Goal: Information Seeking & Learning: Learn about a topic

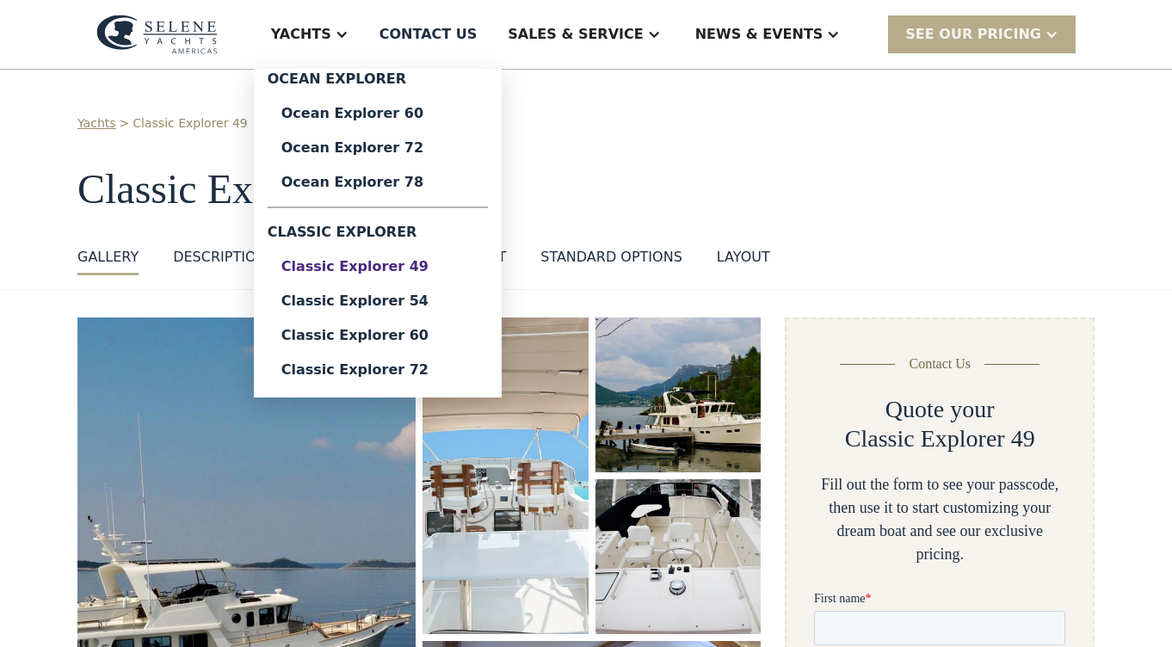
click at [417, 268] on div "Classic Explorer 49" at bounding box center [377, 267] width 193 height 14
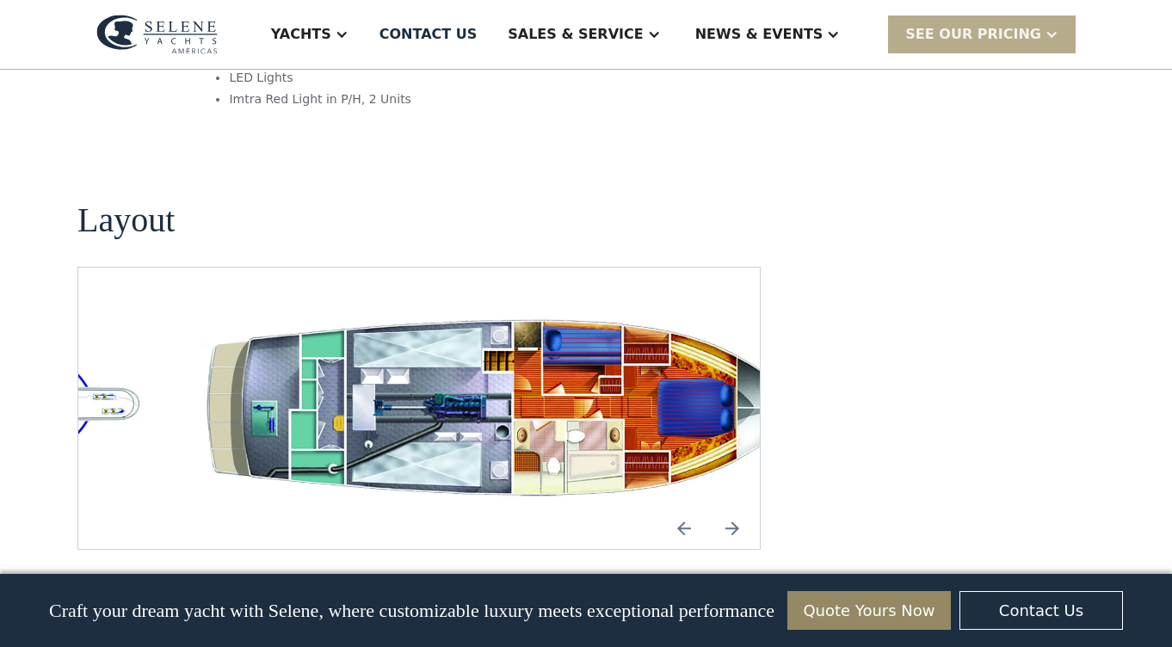
scroll to position [3213, 0]
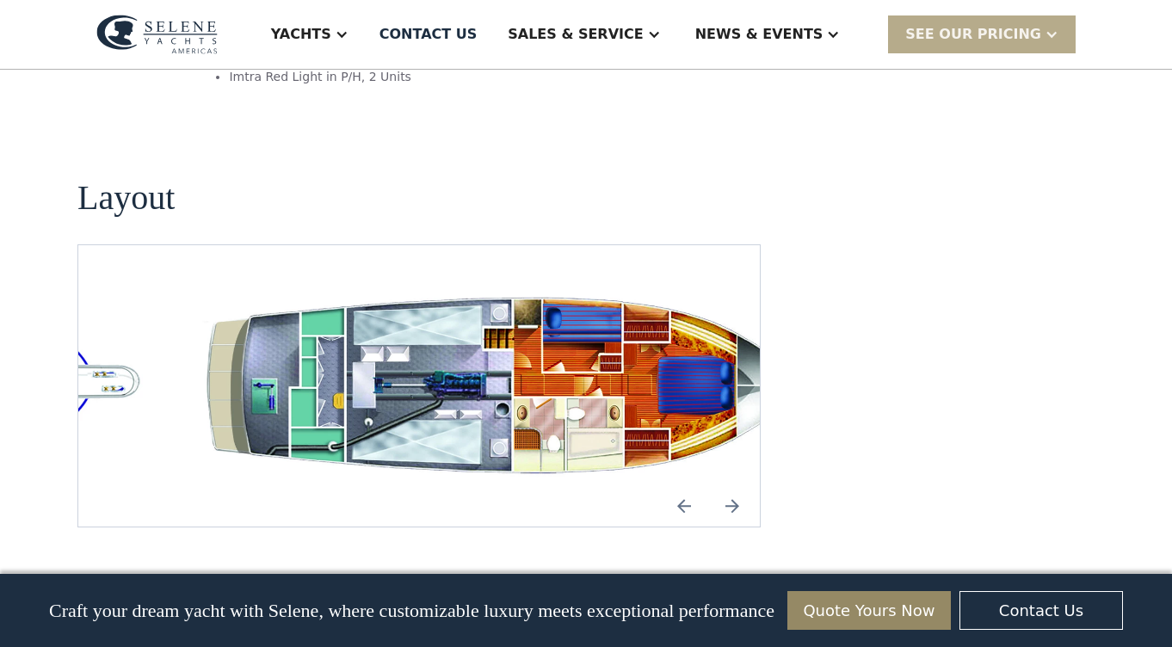
click at [579, 372] on img "open lightbox" at bounding box center [502, 386] width 654 height 199
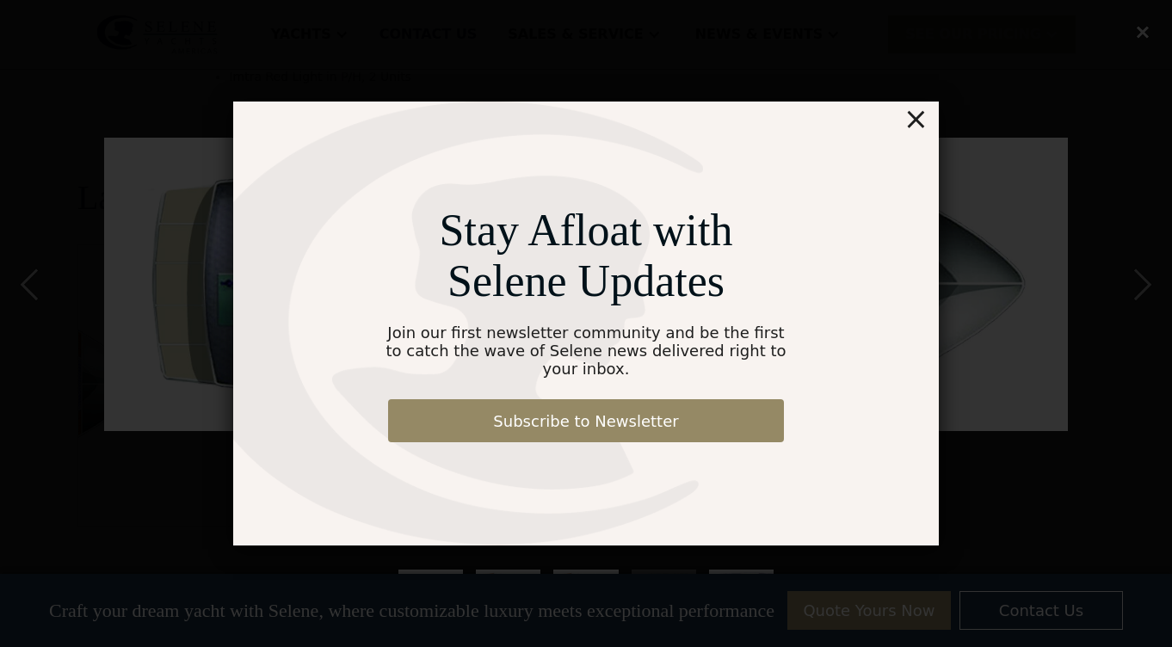
click at [920, 127] on div "×" at bounding box center [916, 119] width 25 height 34
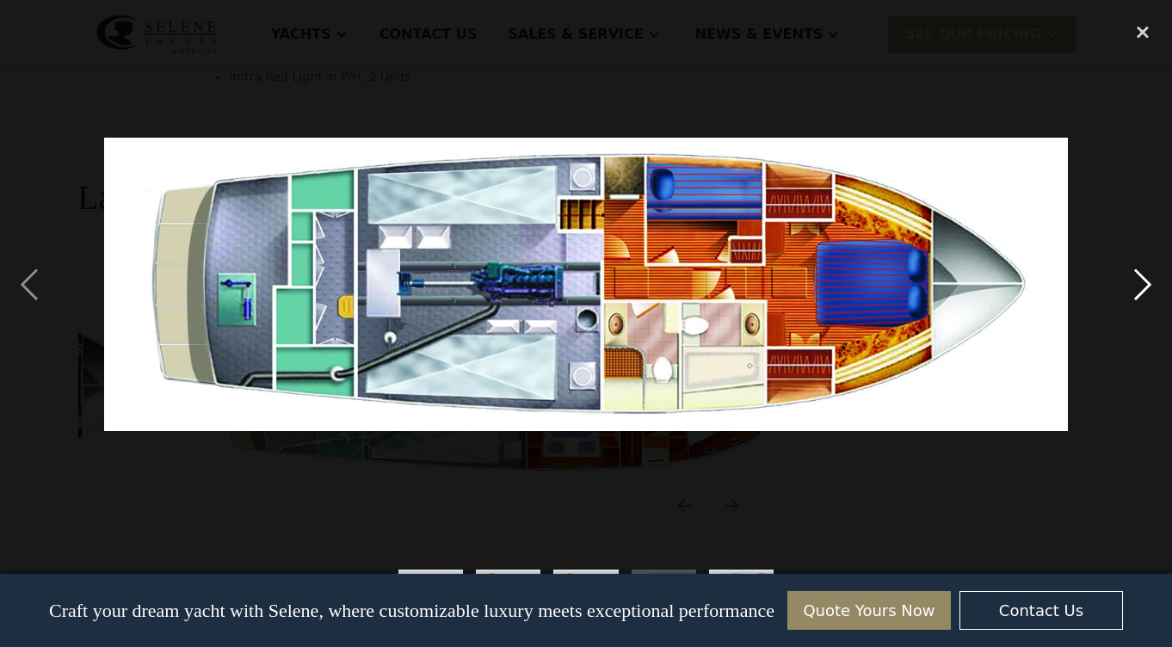
click at [1147, 282] on div "next image" at bounding box center [1143, 285] width 59 height 544
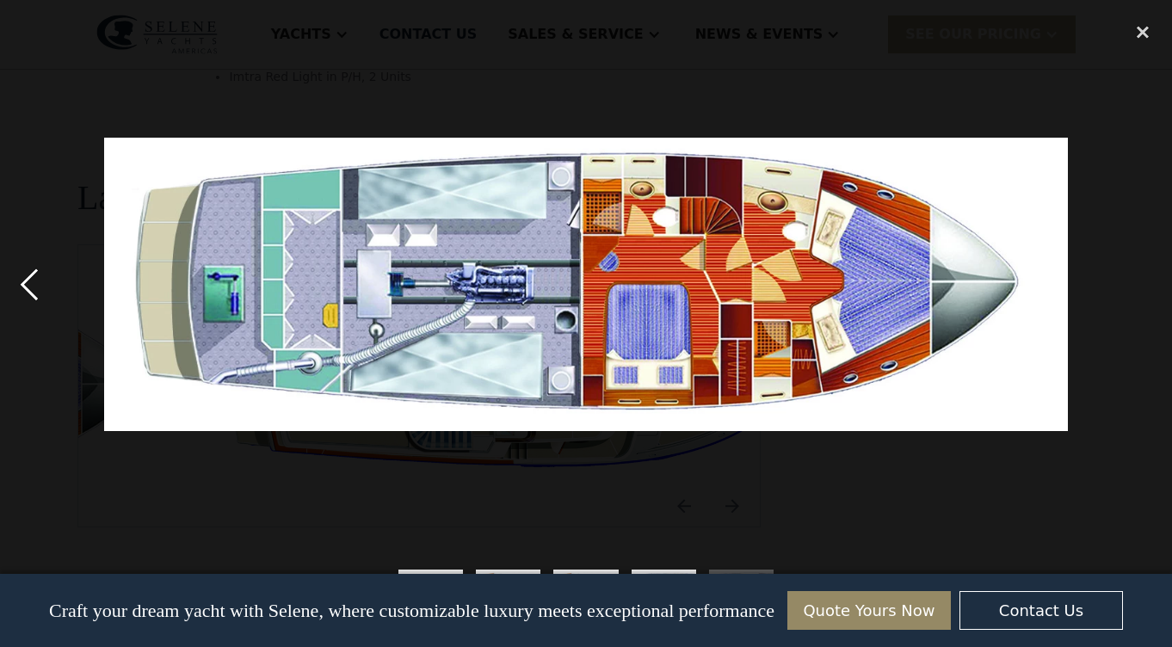
click at [28, 283] on div "previous image" at bounding box center [29, 285] width 59 height 544
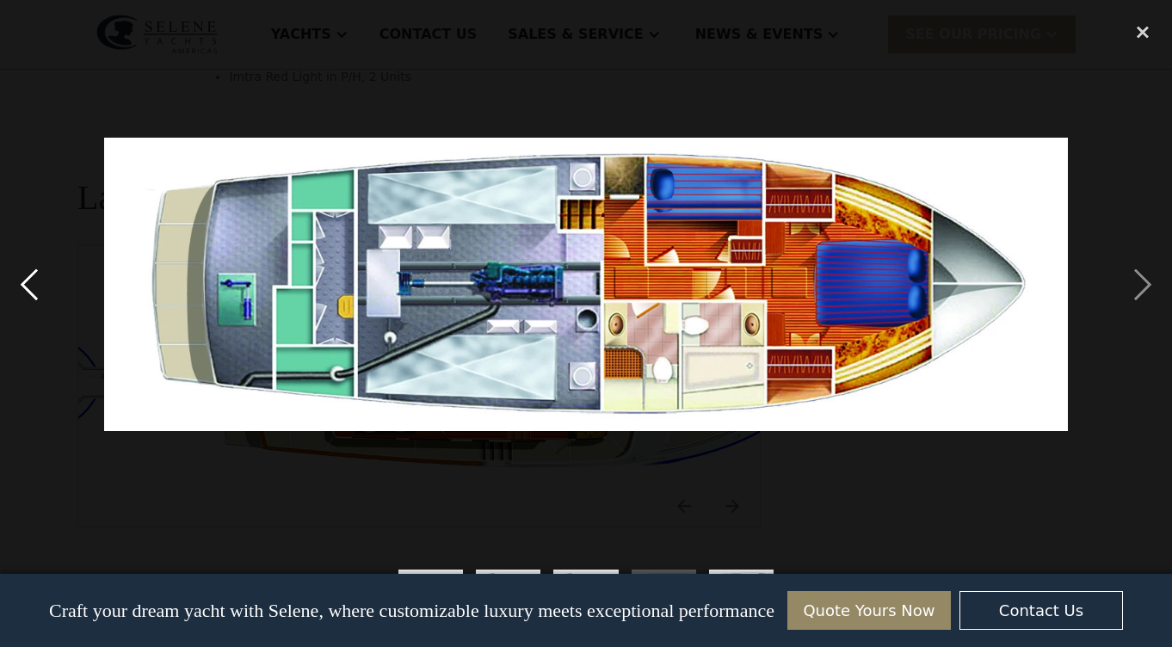
click at [28, 283] on div "previous image" at bounding box center [29, 285] width 59 height 544
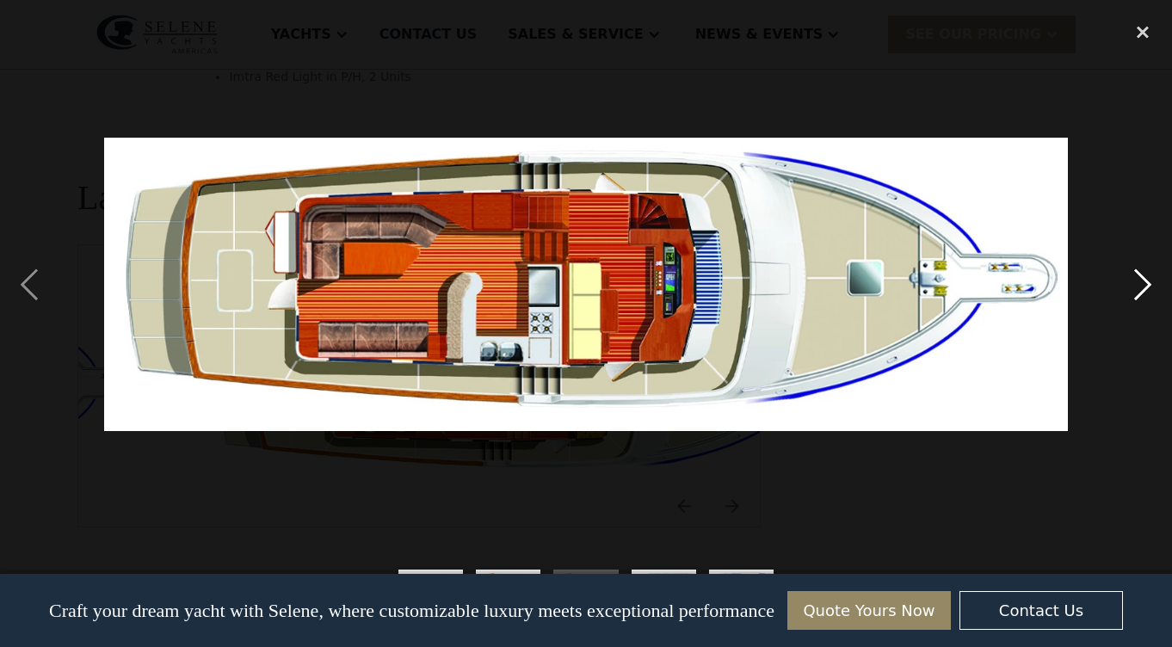
click at [1137, 278] on div "next image" at bounding box center [1143, 285] width 59 height 544
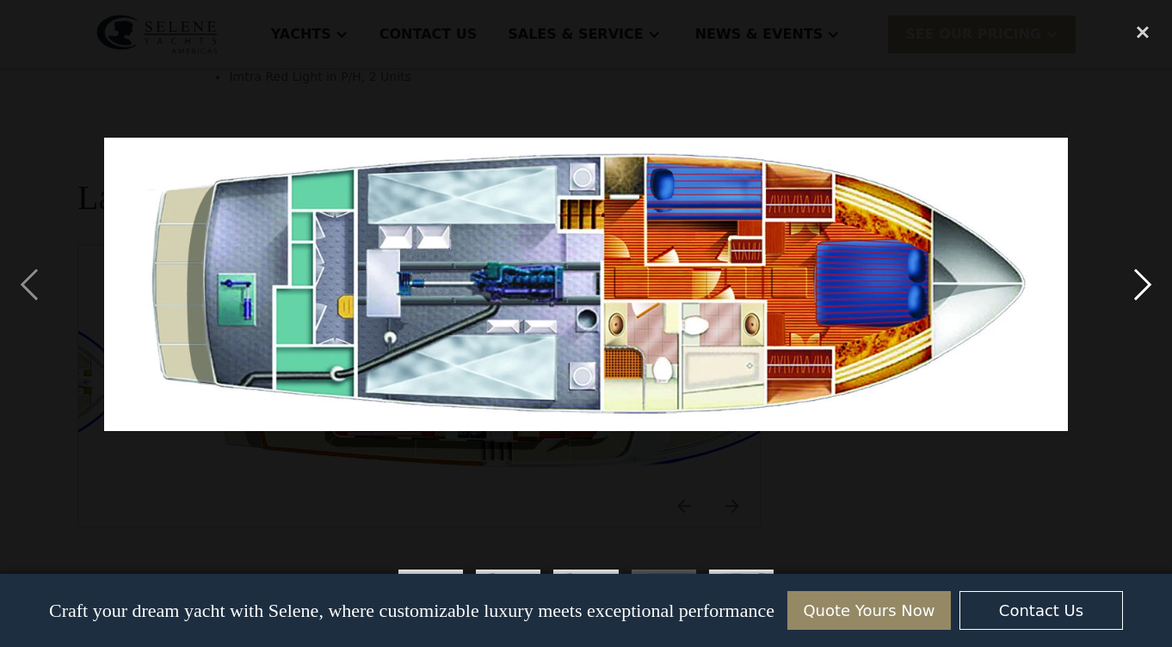
click at [1137, 278] on div "next image" at bounding box center [1143, 285] width 59 height 544
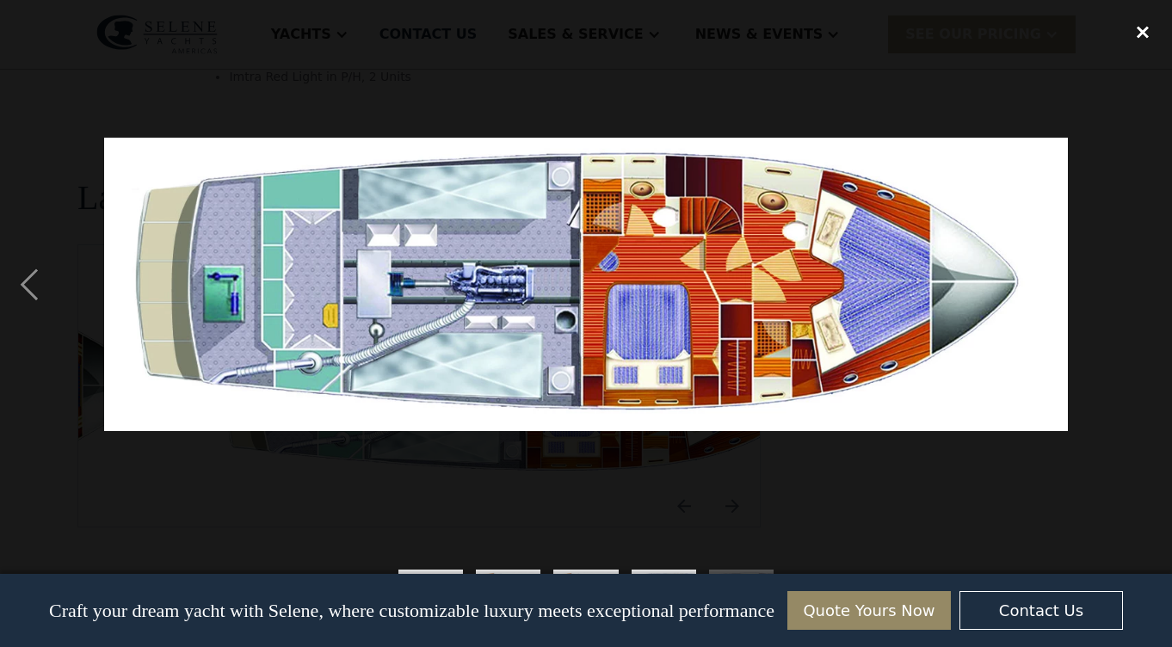
click at [1142, 29] on div "close lightbox" at bounding box center [1143, 32] width 59 height 38
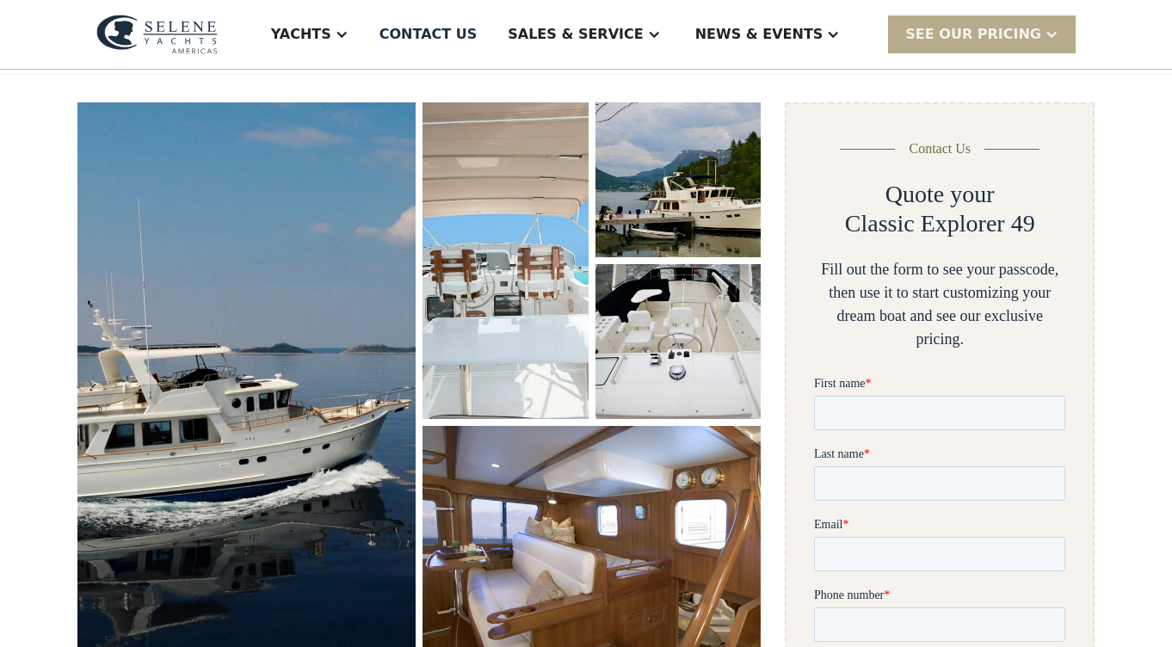
scroll to position [195, 0]
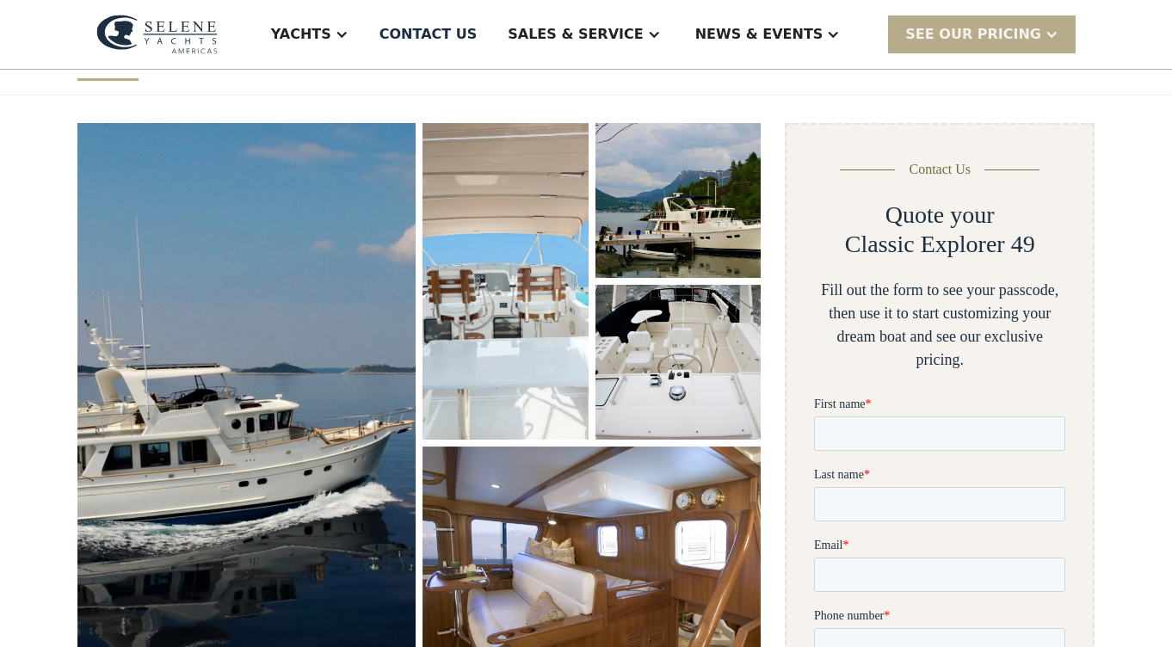
click at [362, 319] on img "open lightbox" at bounding box center [246, 407] width 345 height 578
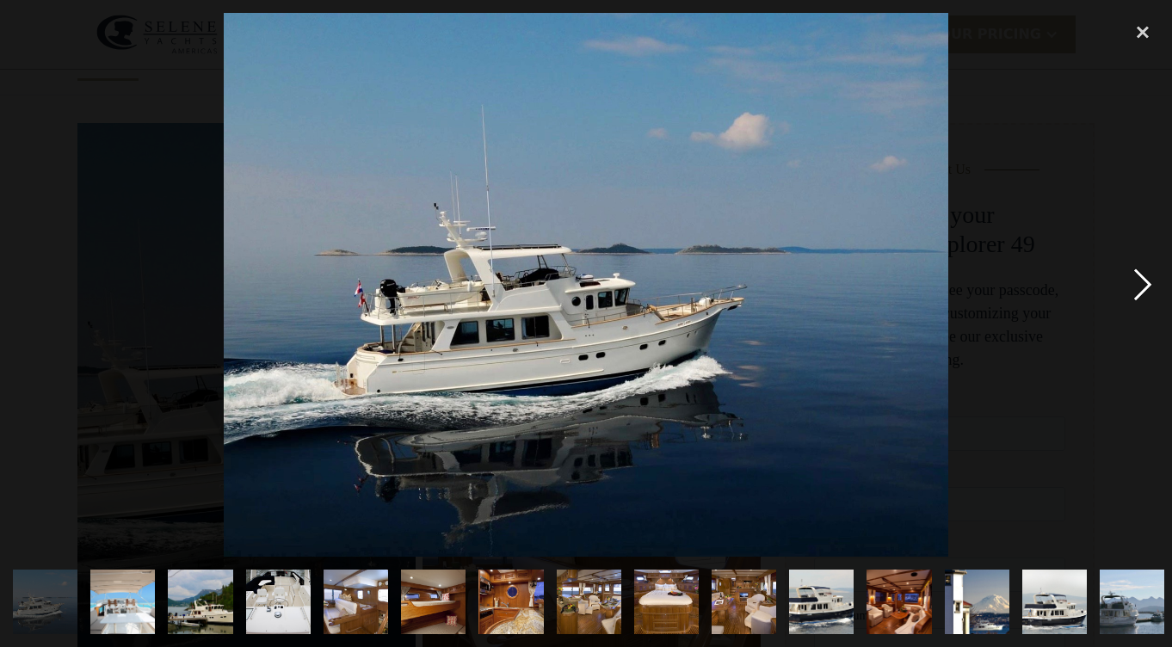
click at [1137, 285] on div "next image" at bounding box center [1143, 285] width 59 height 544
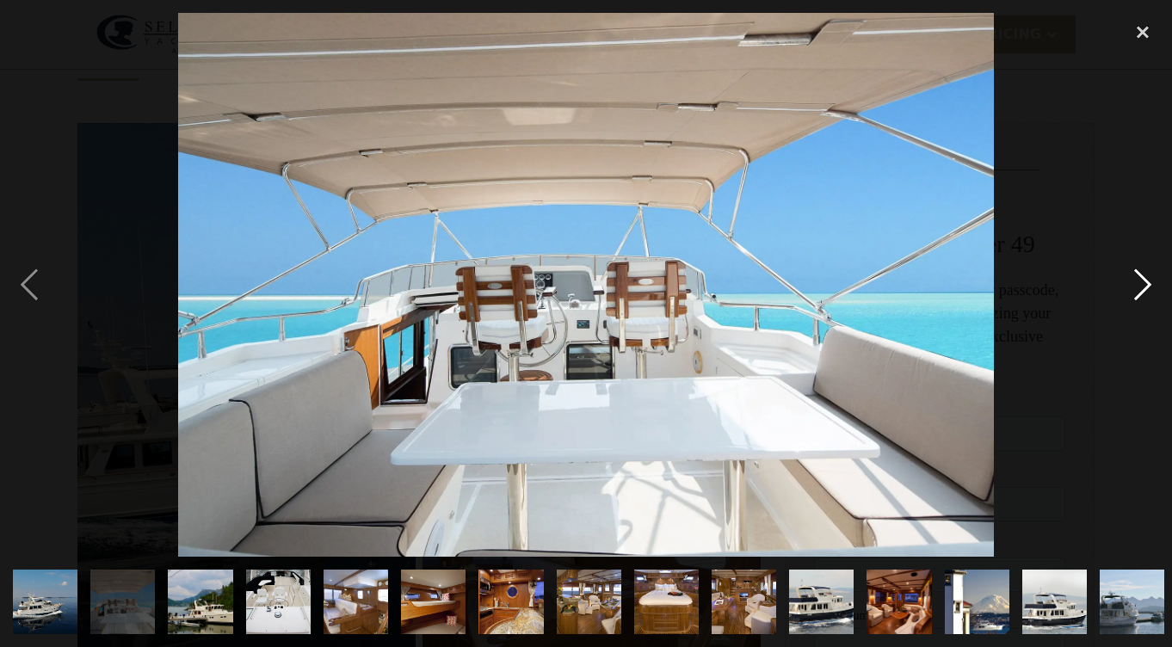
click at [1137, 285] on div "next image" at bounding box center [1143, 285] width 59 height 544
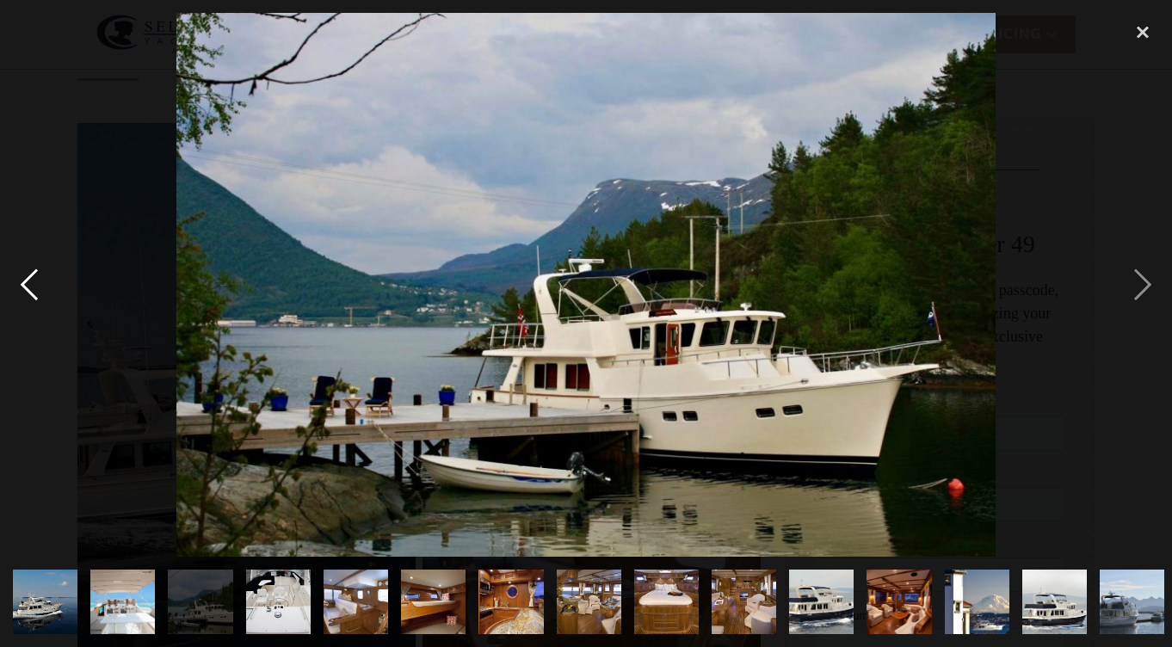
click at [39, 295] on div "previous image" at bounding box center [29, 285] width 59 height 544
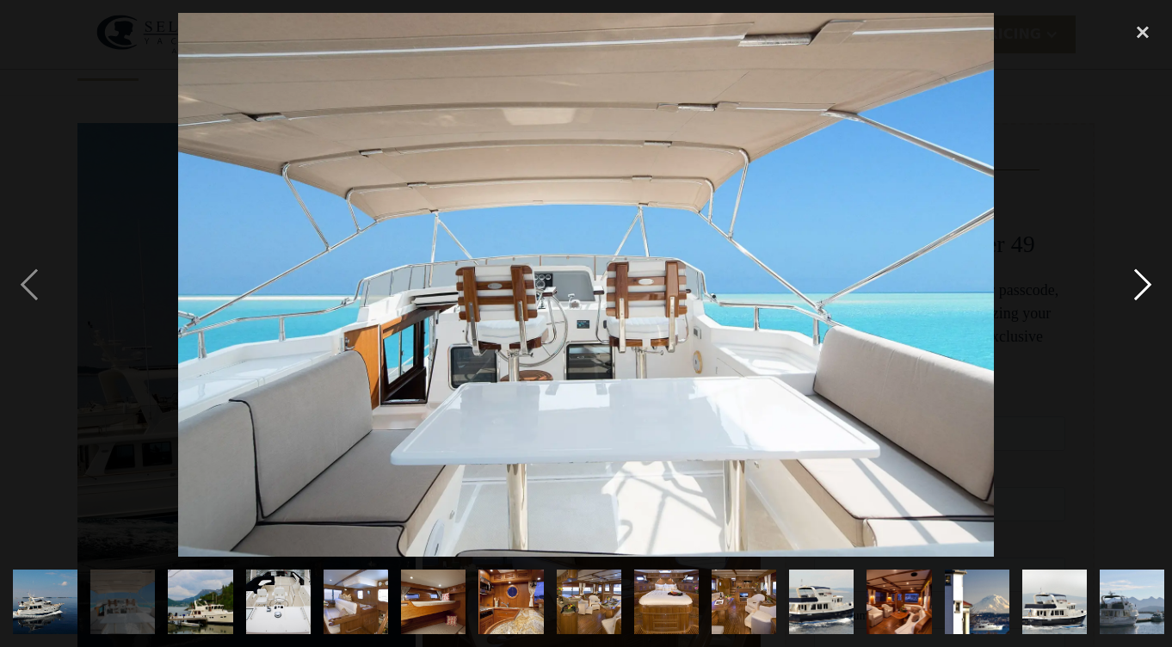
click at [1151, 279] on div "next image" at bounding box center [1143, 285] width 59 height 544
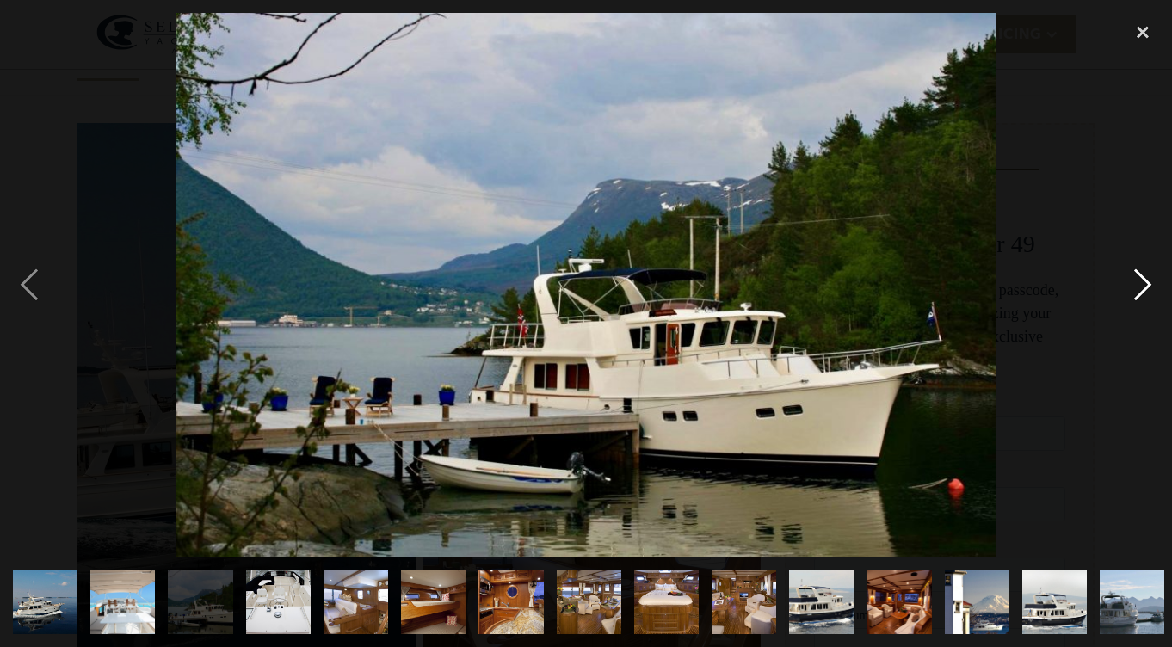
click at [1155, 275] on div "next image" at bounding box center [1143, 285] width 59 height 544
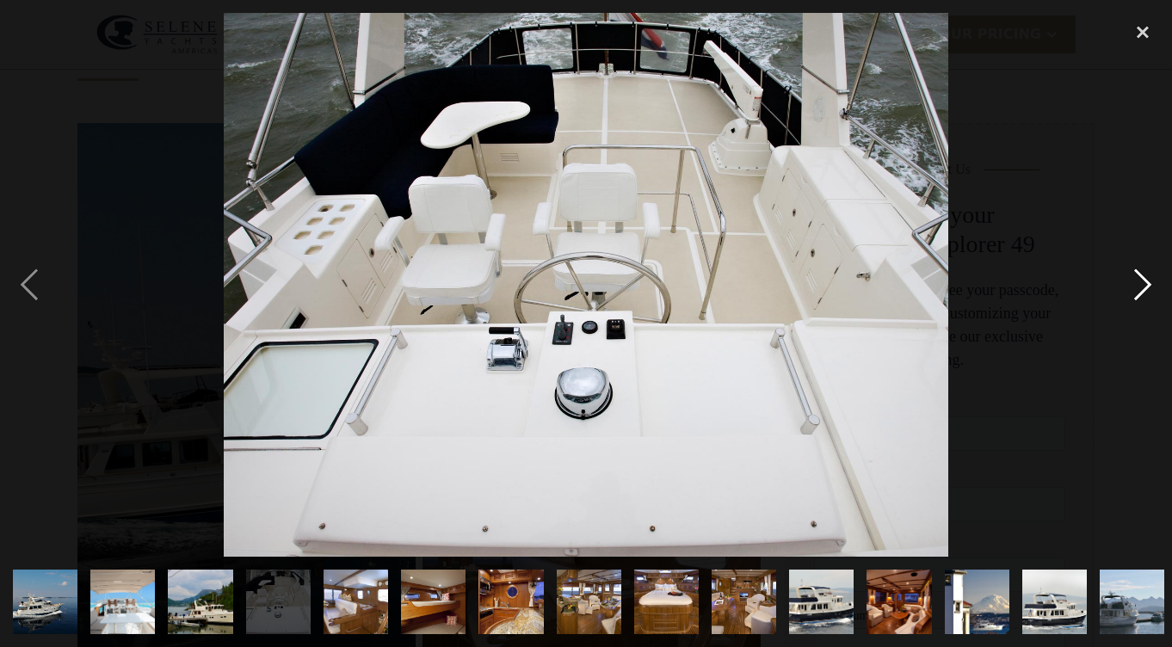
click at [1147, 269] on div "next image" at bounding box center [1143, 285] width 59 height 544
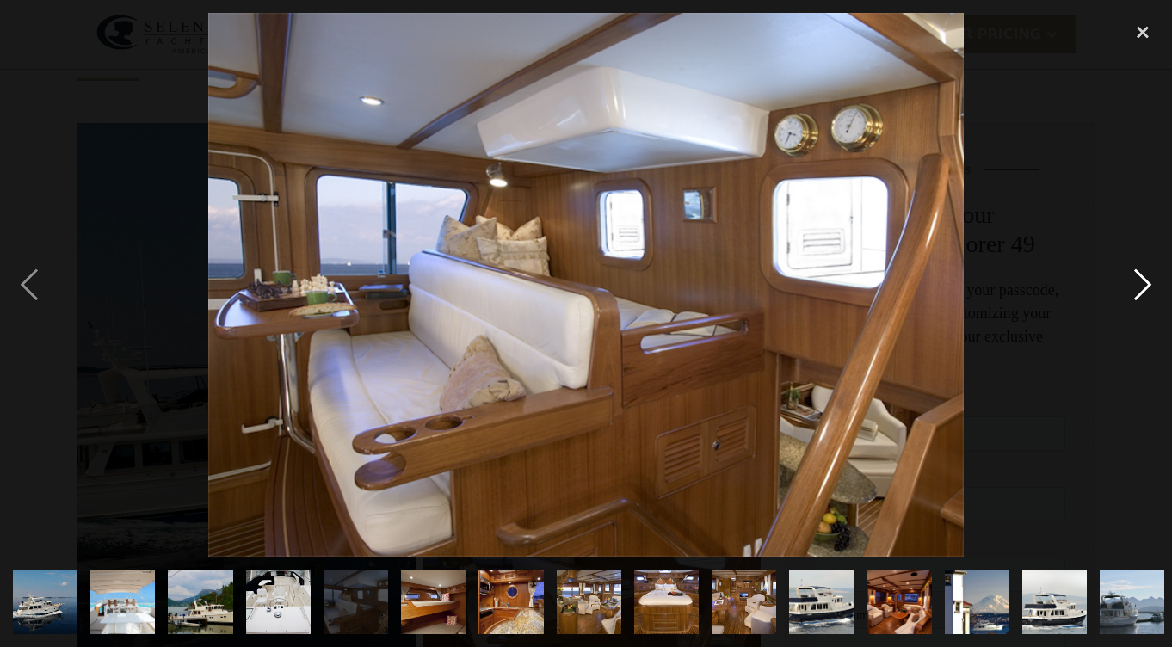
click at [1149, 283] on div "next image" at bounding box center [1143, 285] width 59 height 544
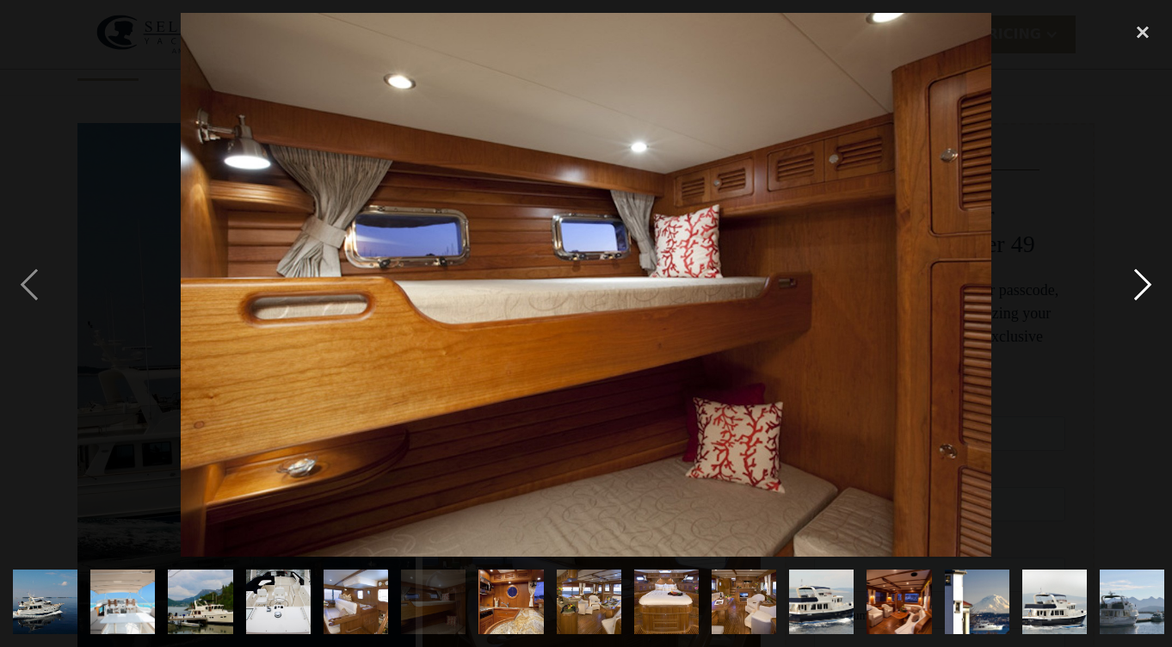
click at [1149, 283] on div "next image" at bounding box center [1143, 285] width 59 height 544
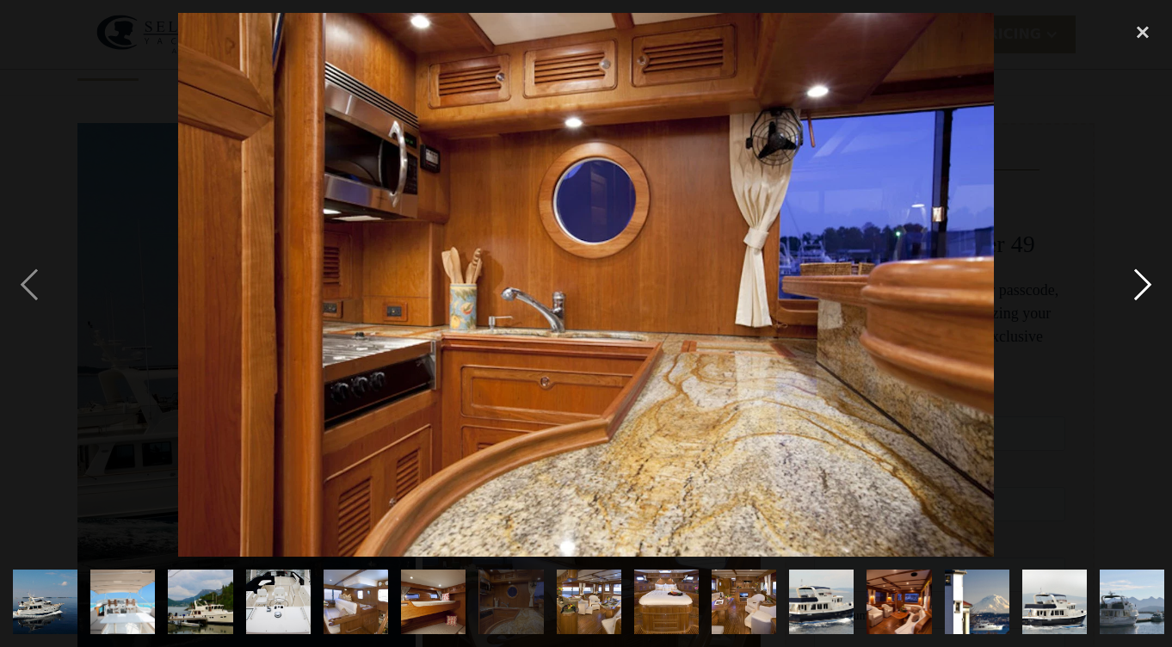
click at [1149, 283] on div "next image" at bounding box center [1143, 285] width 59 height 544
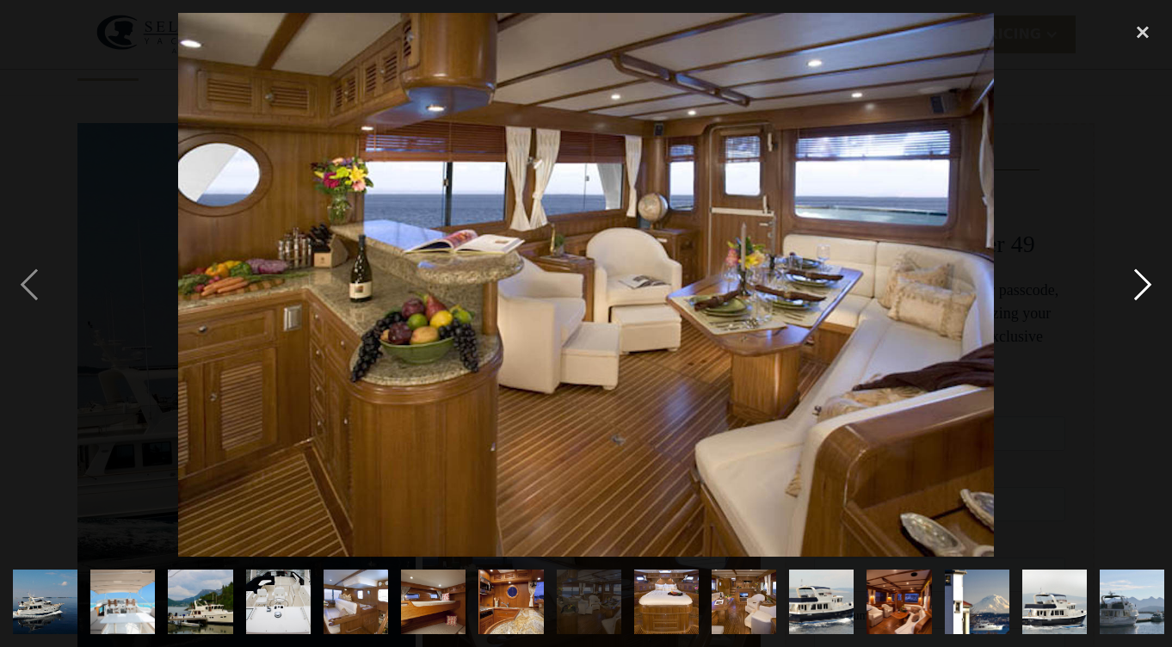
click at [1149, 283] on div "next image" at bounding box center [1143, 285] width 59 height 544
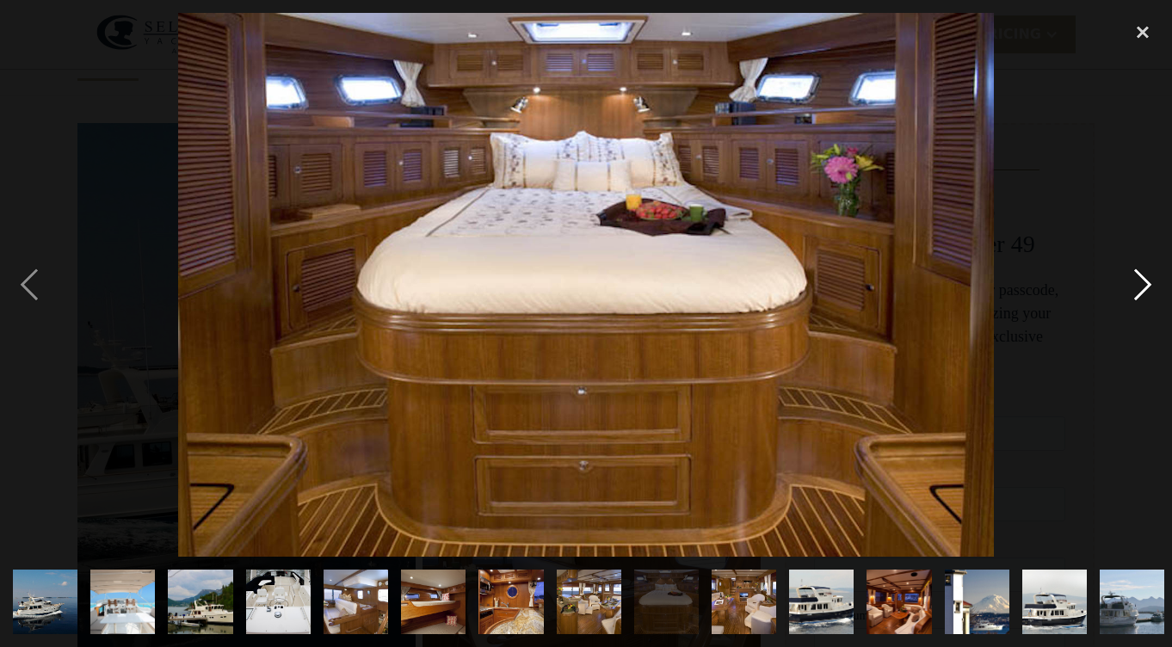
click at [1149, 283] on div "next image" at bounding box center [1143, 285] width 59 height 544
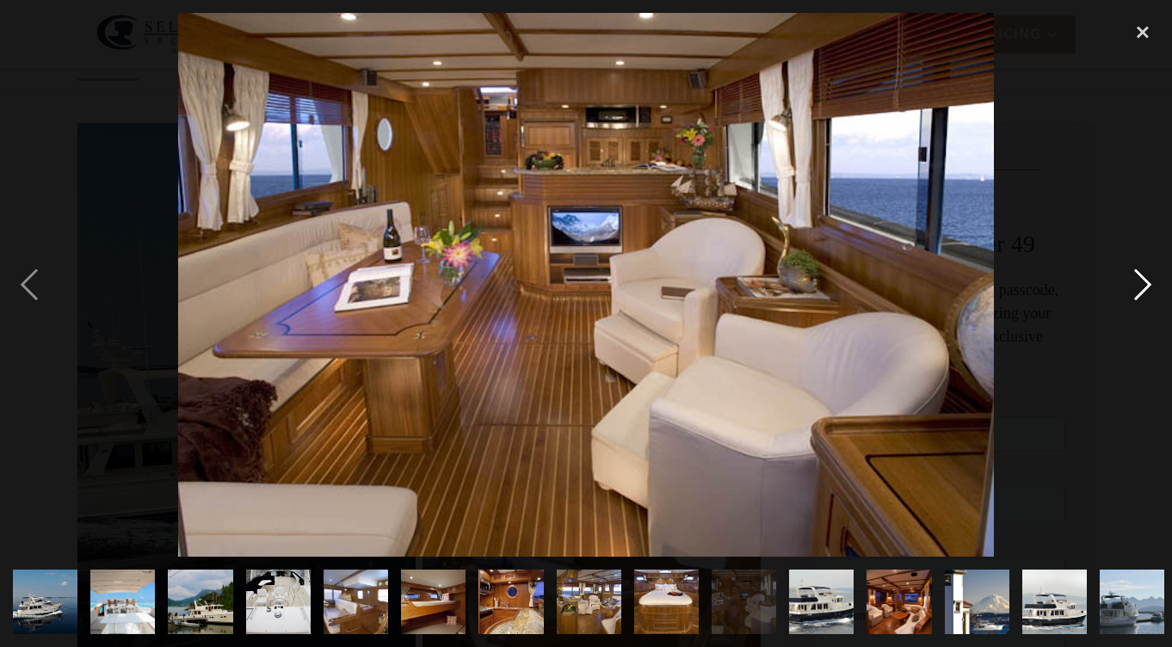
click at [1149, 283] on div "next image" at bounding box center [1143, 285] width 59 height 544
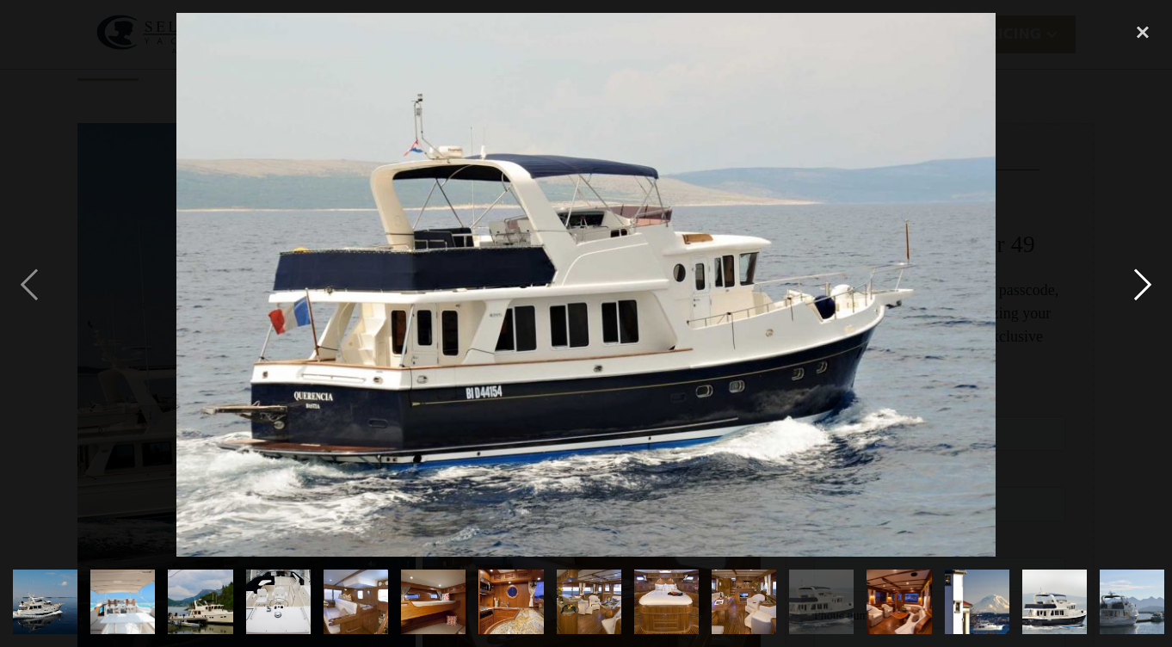
click at [1149, 283] on div "next image" at bounding box center [1143, 285] width 59 height 544
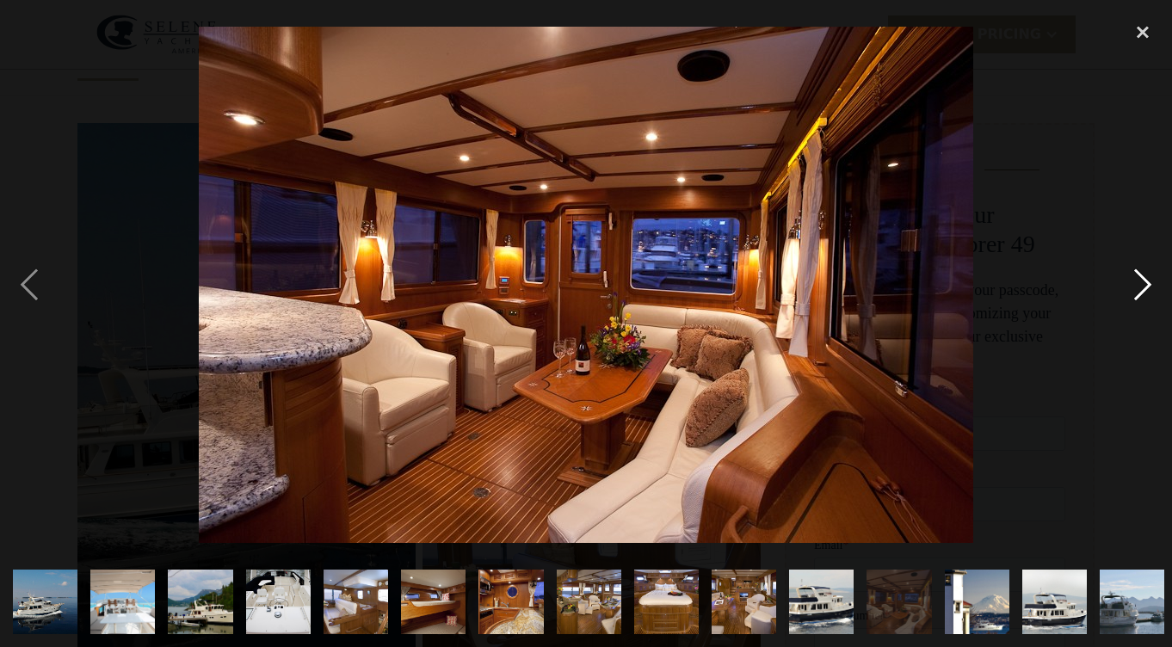
click at [1149, 283] on div "next image" at bounding box center [1143, 285] width 59 height 544
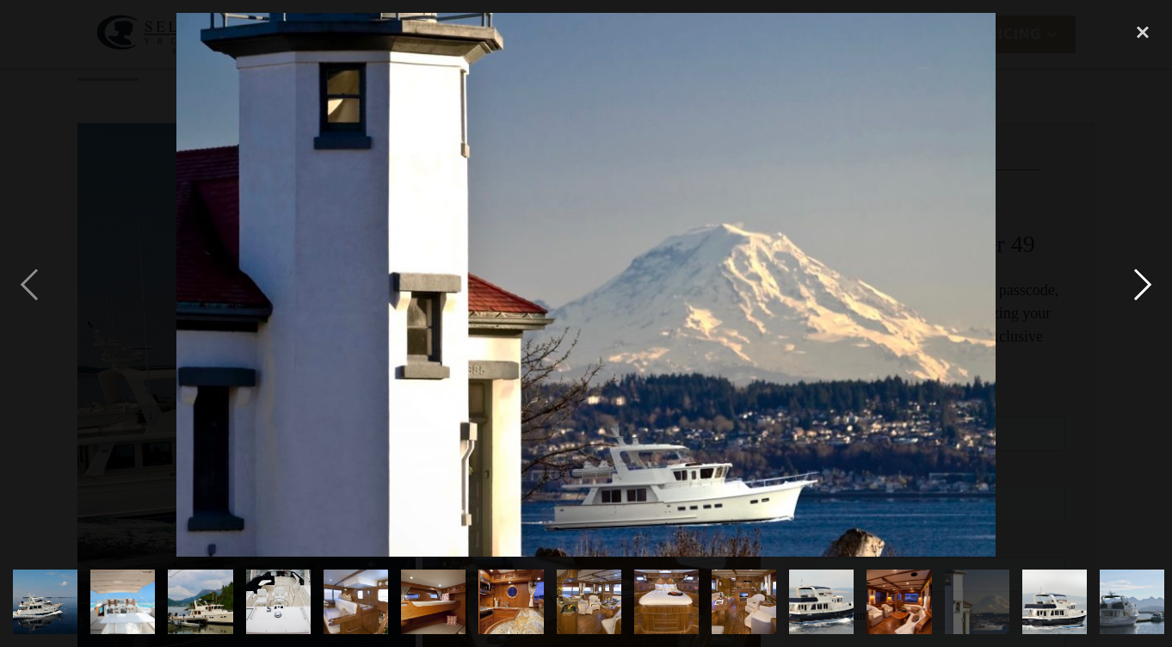
click at [1149, 283] on div "next image" at bounding box center [1143, 285] width 59 height 544
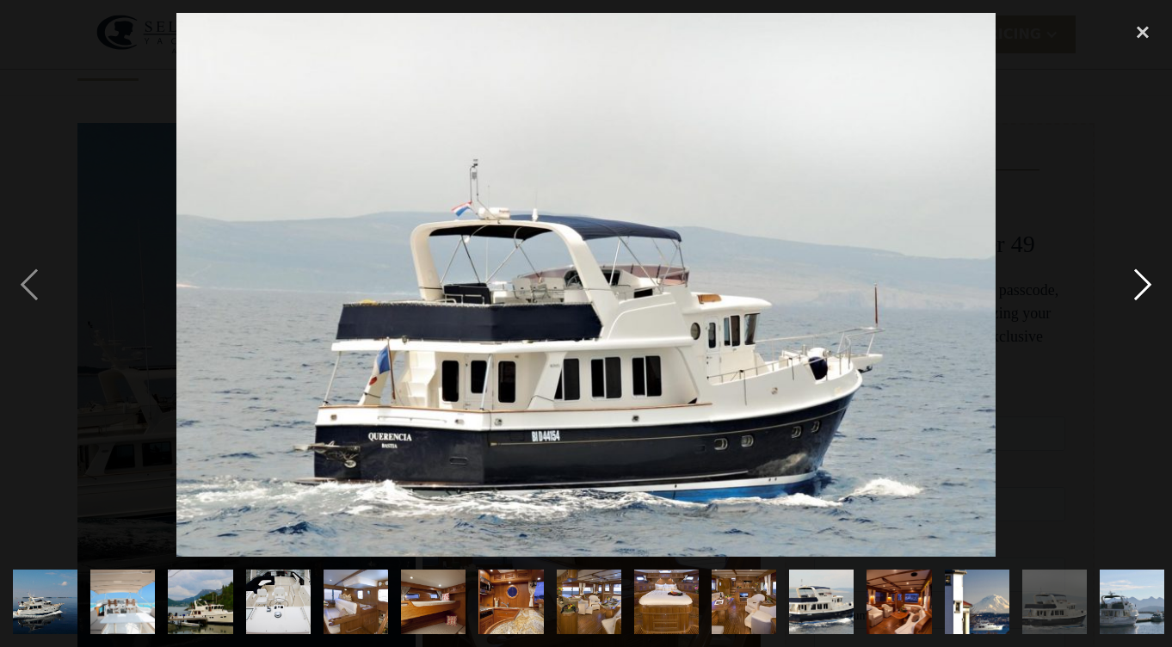
click at [1149, 283] on div "next image" at bounding box center [1143, 285] width 59 height 544
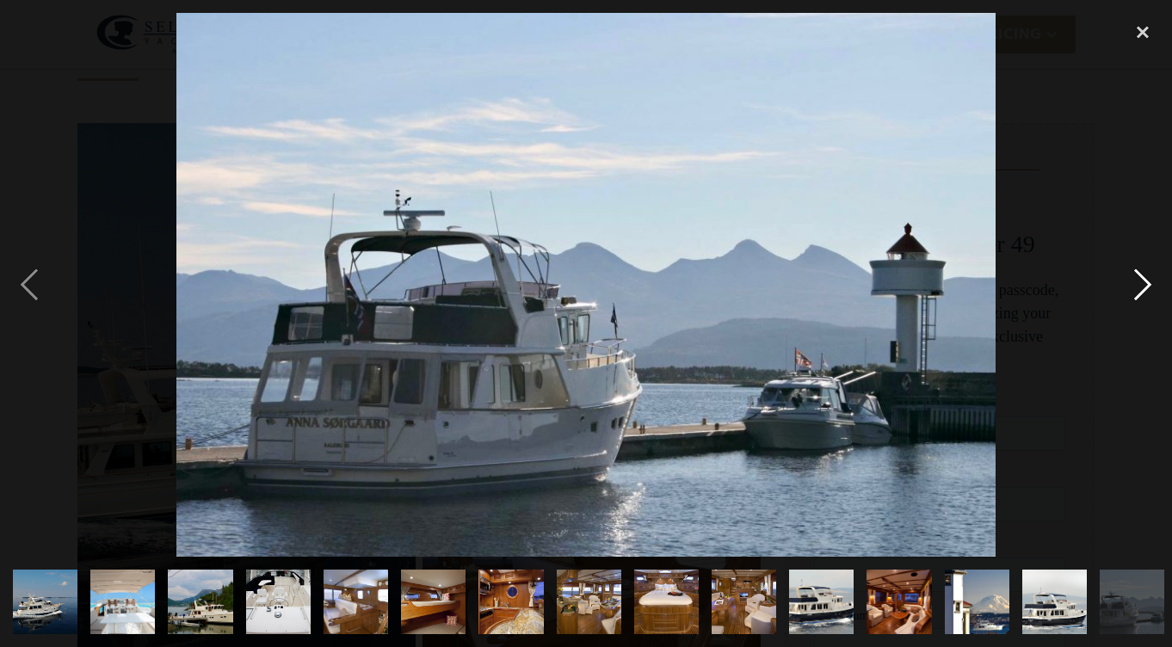
click at [1149, 283] on div "next image" at bounding box center [1143, 285] width 59 height 544
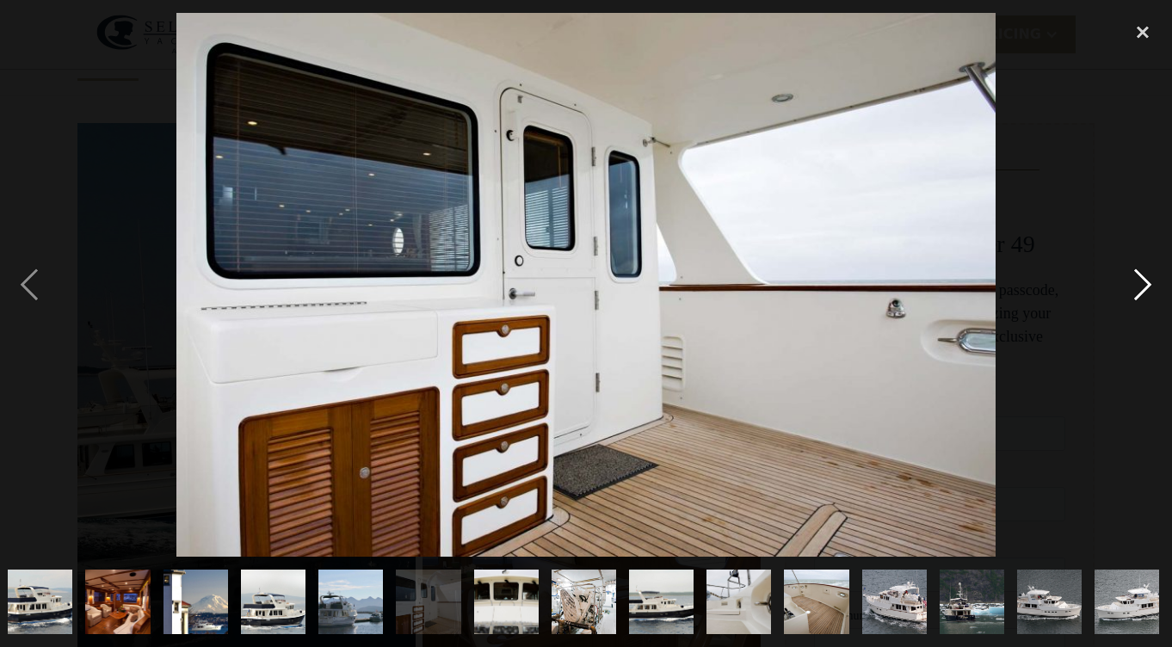
scroll to position [0, 782]
click at [1149, 283] on div "next image" at bounding box center [1143, 285] width 59 height 544
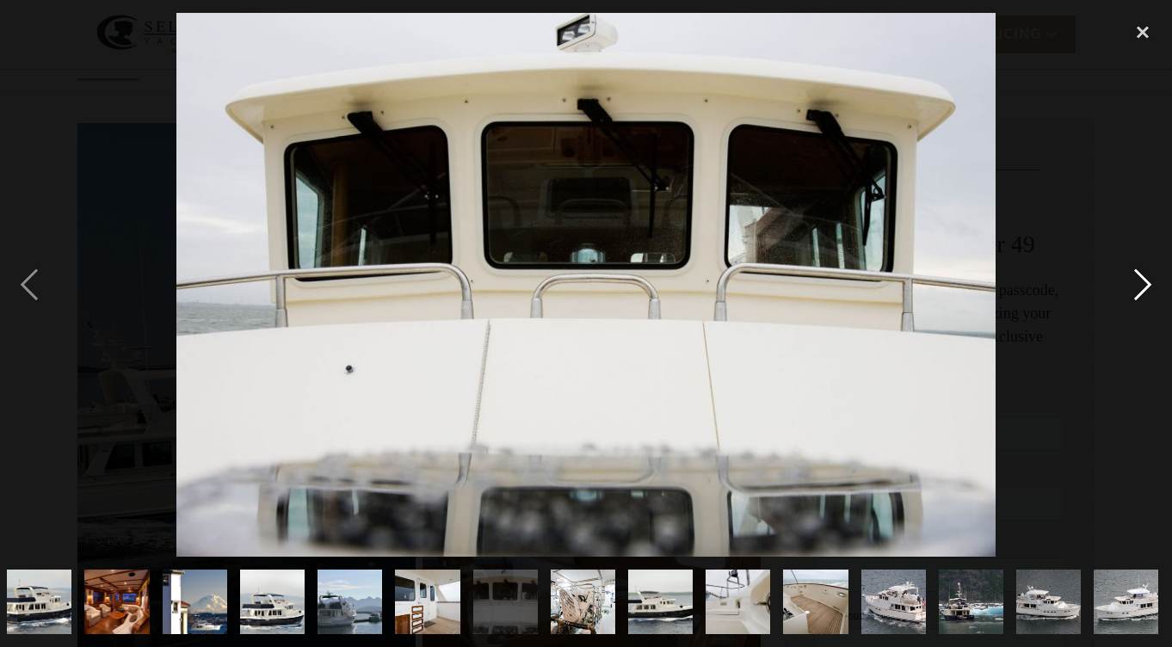
click at [1149, 283] on div "next image" at bounding box center [1143, 285] width 59 height 544
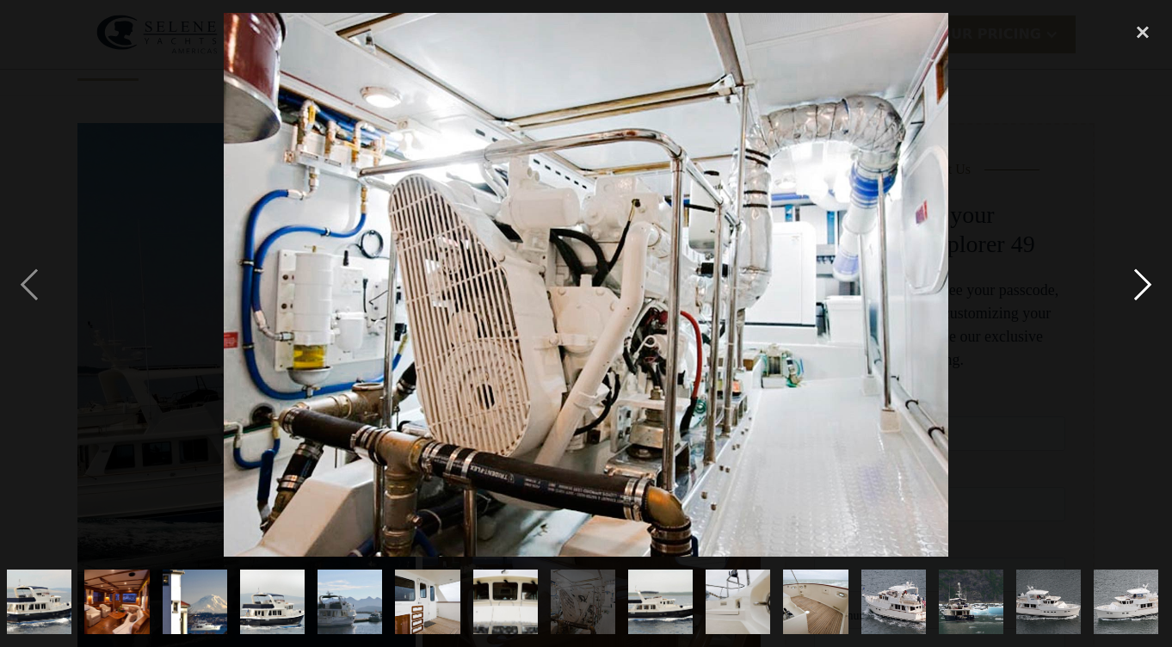
click at [1149, 283] on div "next image" at bounding box center [1143, 285] width 59 height 544
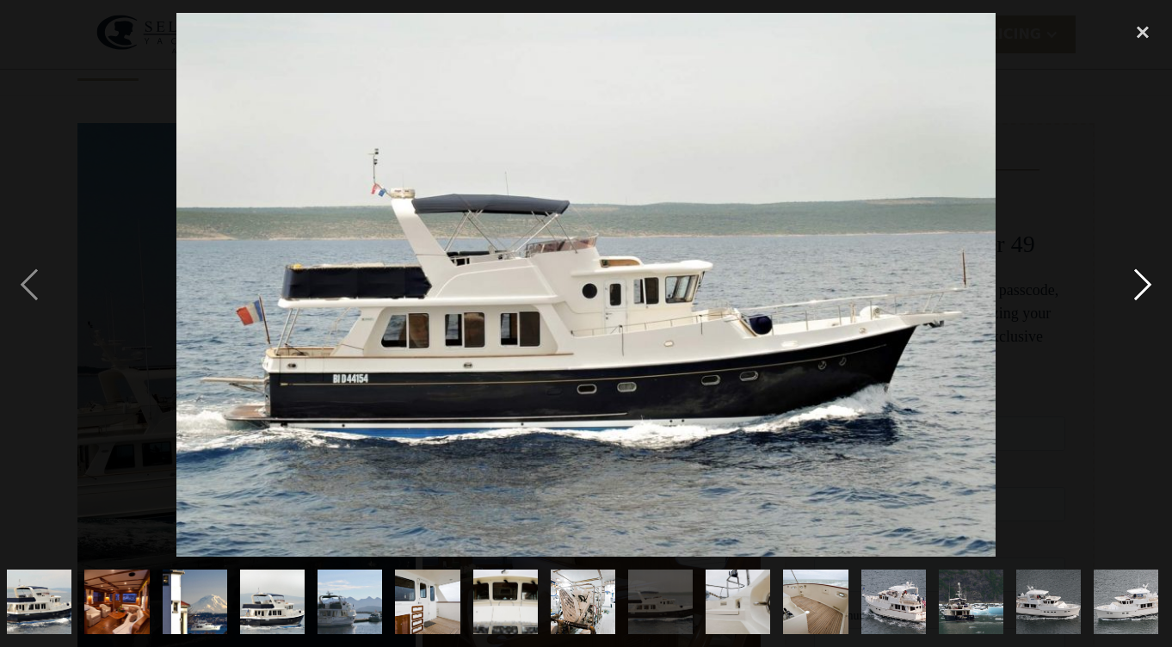
click at [1149, 283] on div "next image" at bounding box center [1143, 285] width 59 height 544
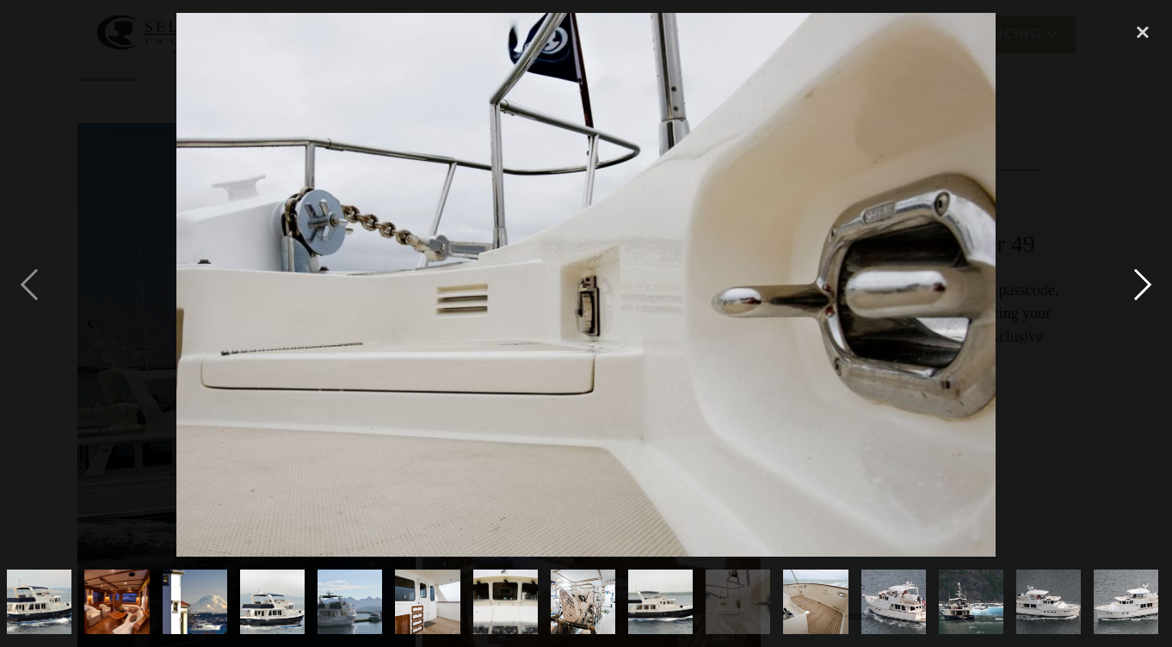
click at [1149, 283] on div "next image" at bounding box center [1143, 285] width 59 height 544
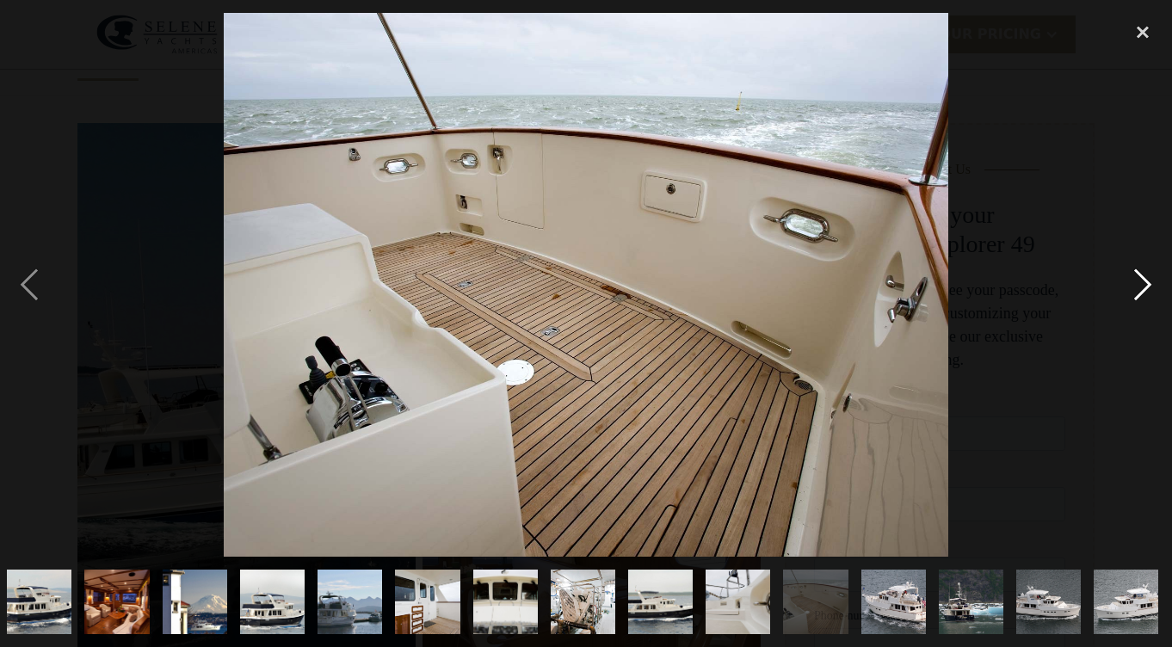
click at [1149, 283] on div "next image" at bounding box center [1143, 285] width 59 height 544
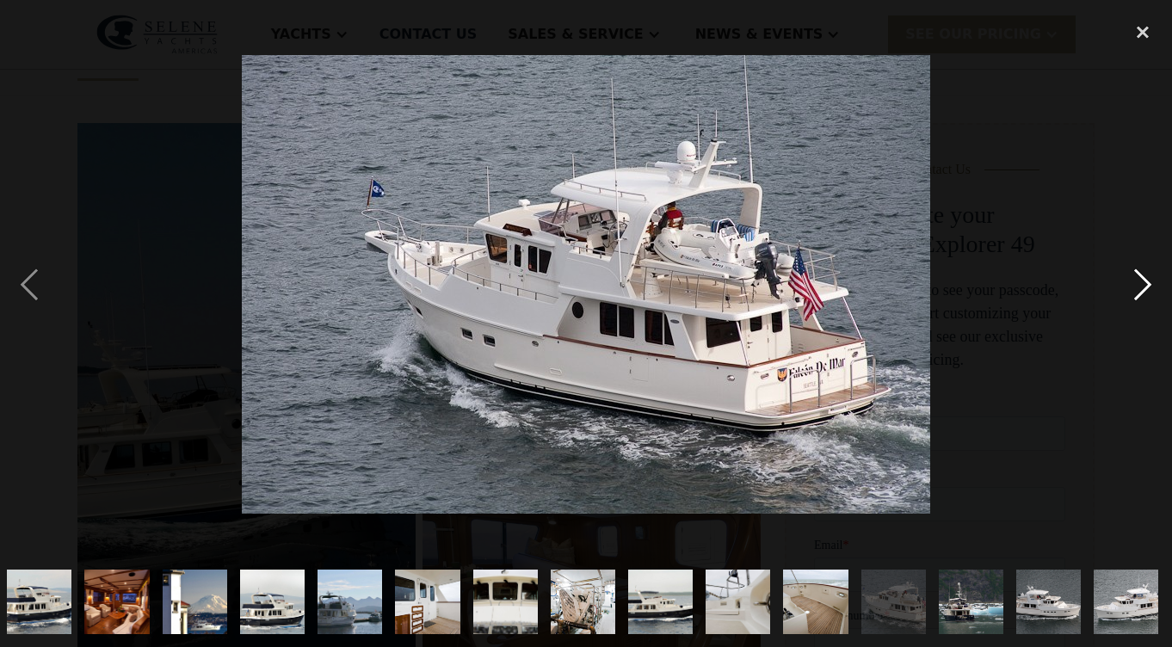
click at [1149, 283] on div "next image" at bounding box center [1143, 285] width 59 height 544
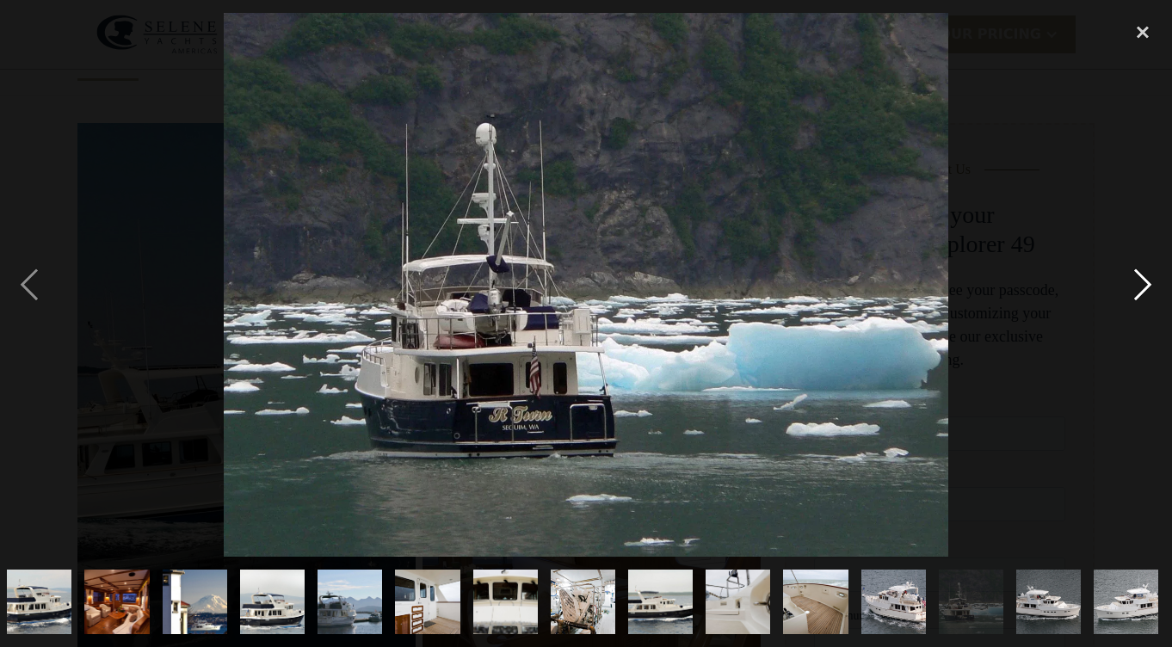
click at [1149, 283] on div "next image" at bounding box center [1143, 285] width 59 height 544
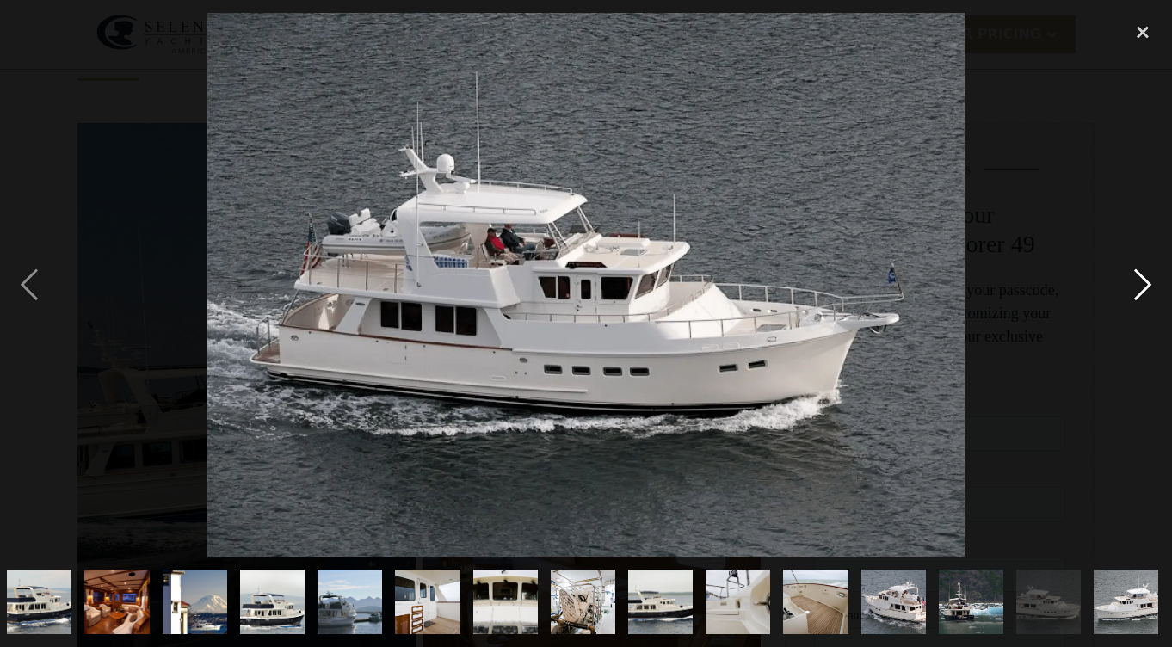
click at [1149, 283] on div "next image" at bounding box center [1143, 285] width 59 height 544
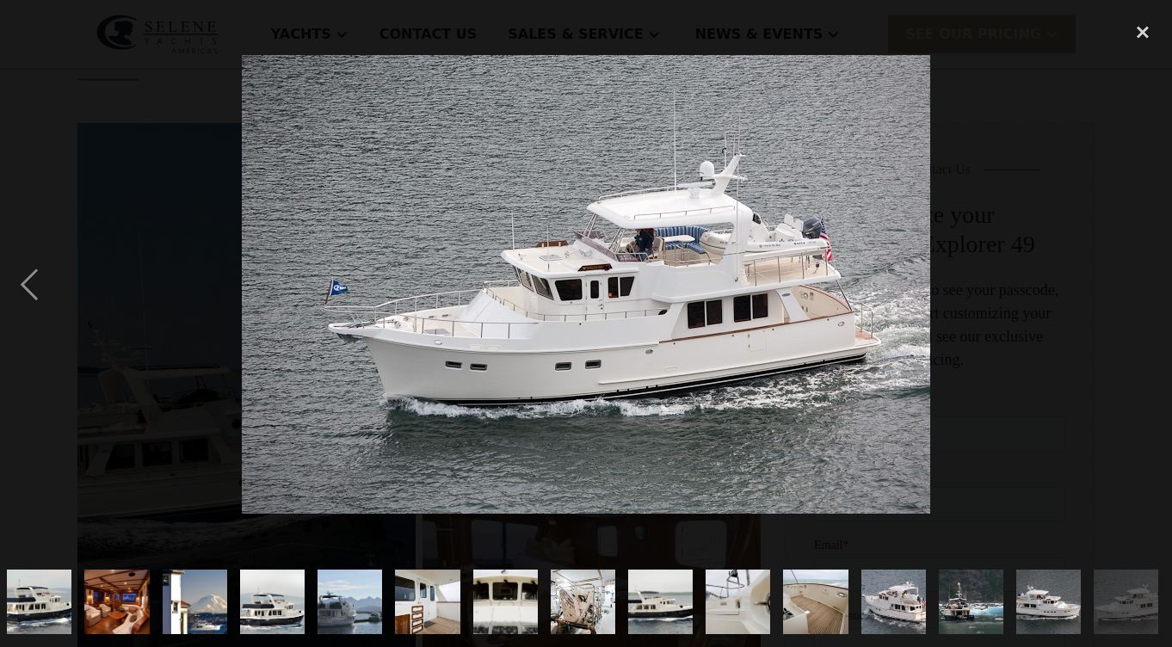
click at [1149, 283] on div "next image" at bounding box center [1143, 285] width 59 height 544
